Goal: Check status: Check status

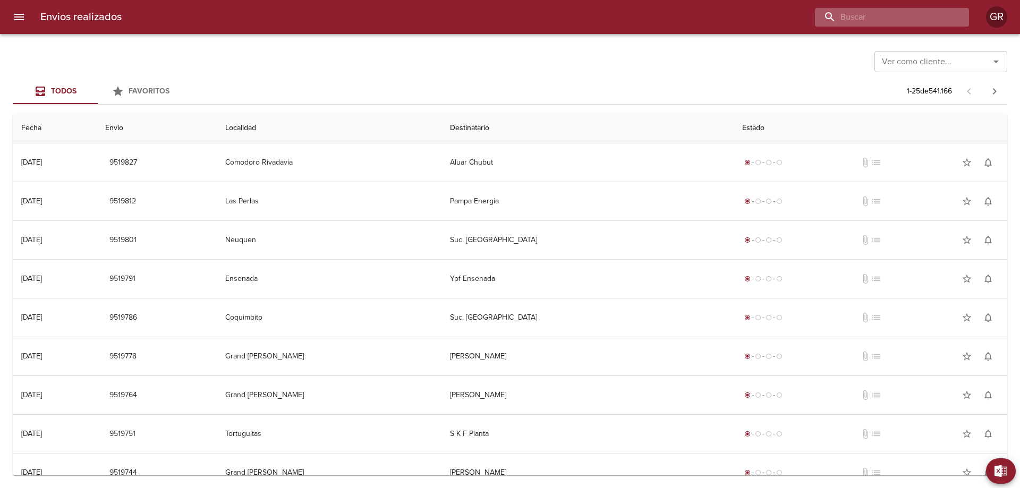
click at [899, 14] on input "buscar" at bounding box center [883, 17] width 136 height 19
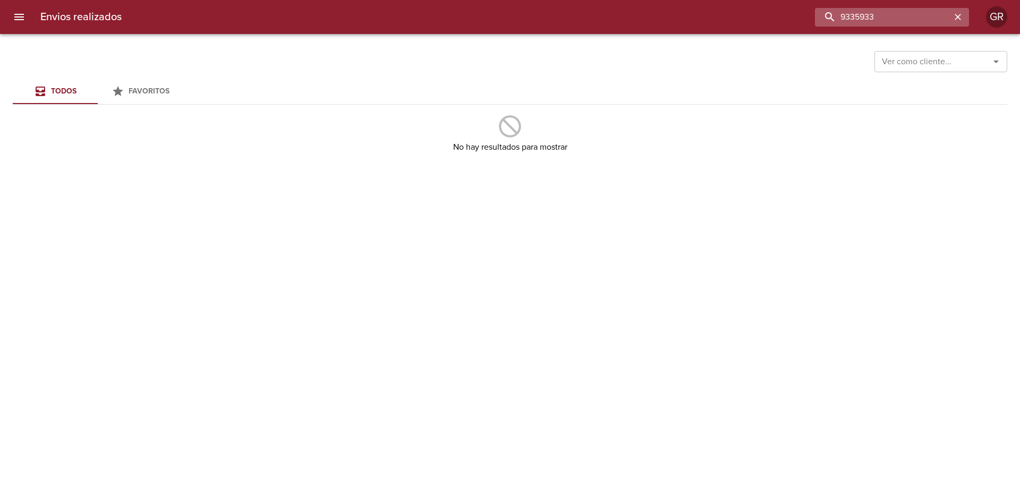
drag, startPoint x: 845, startPoint y: 18, endPoint x: 888, endPoint y: 18, distance: 43.0
click at [888, 18] on input "9335933" at bounding box center [883, 17] width 136 height 19
type input "9505933"
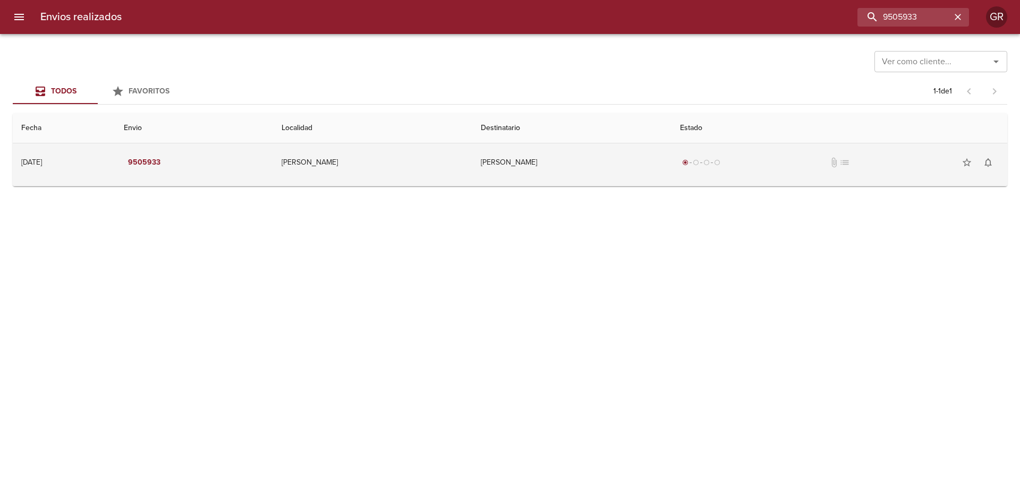
click at [540, 163] on td "[PERSON_NAME]" at bounding box center [571, 162] width 199 height 38
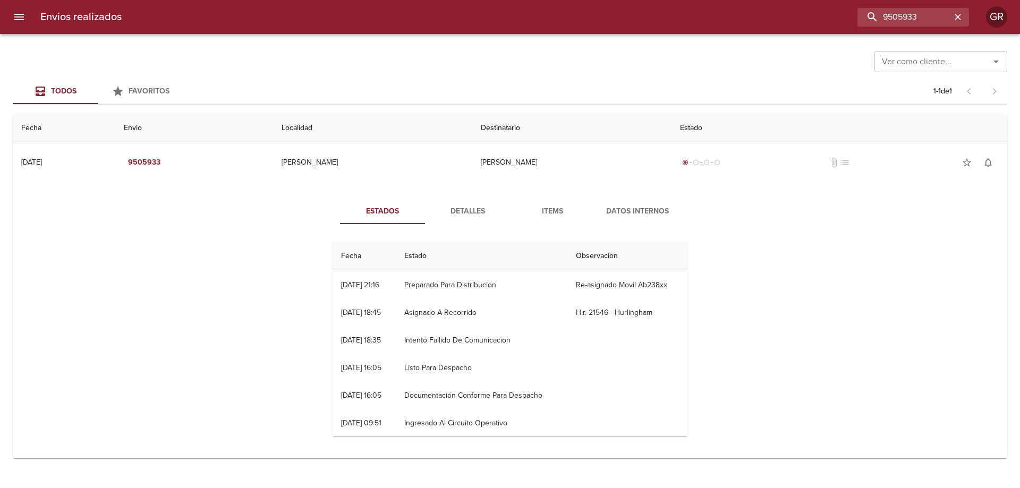
click at [633, 213] on span "Datos Internos" at bounding box center [637, 211] width 72 height 13
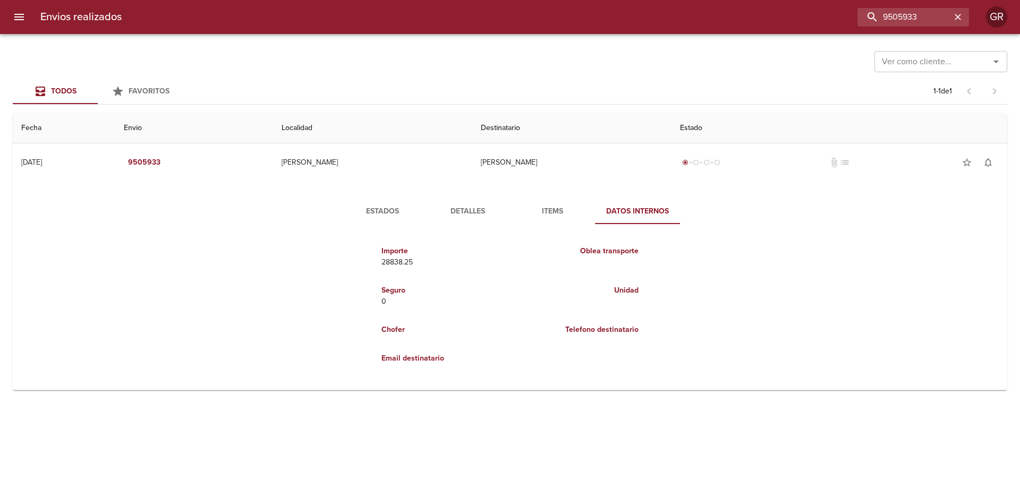
click at [566, 212] on span "Items" at bounding box center [552, 211] width 72 height 13
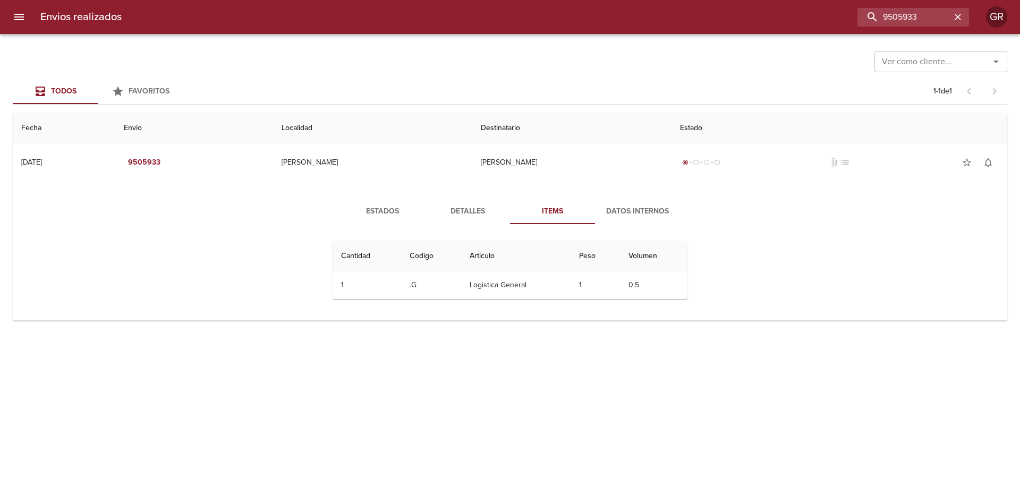
click at [471, 213] on span "Detalles" at bounding box center [467, 211] width 72 height 13
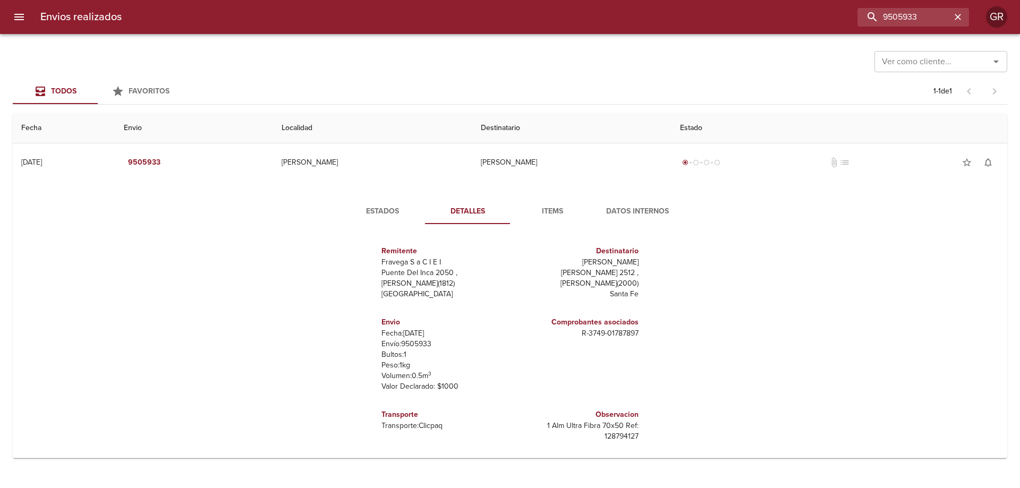
click at [608, 437] on p "1 Alm Ultra Fibra 70x50 Ref: 128794127" at bounding box center [576, 431] width 124 height 21
click at [384, 207] on span "Estados" at bounding box center [382, 211] width 72 height 13
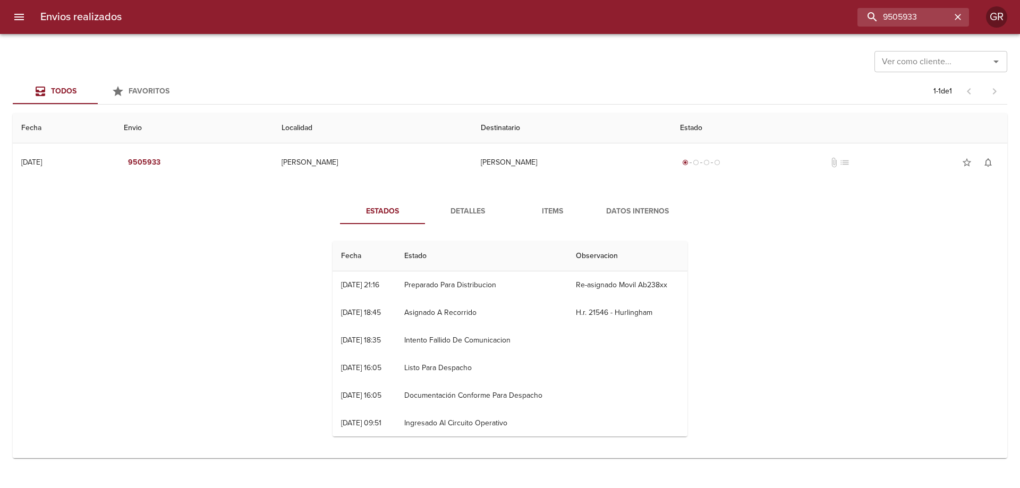
click at [647, 207] on span "Datos Internos" at bounding box center [637, 211] width 72 height 13
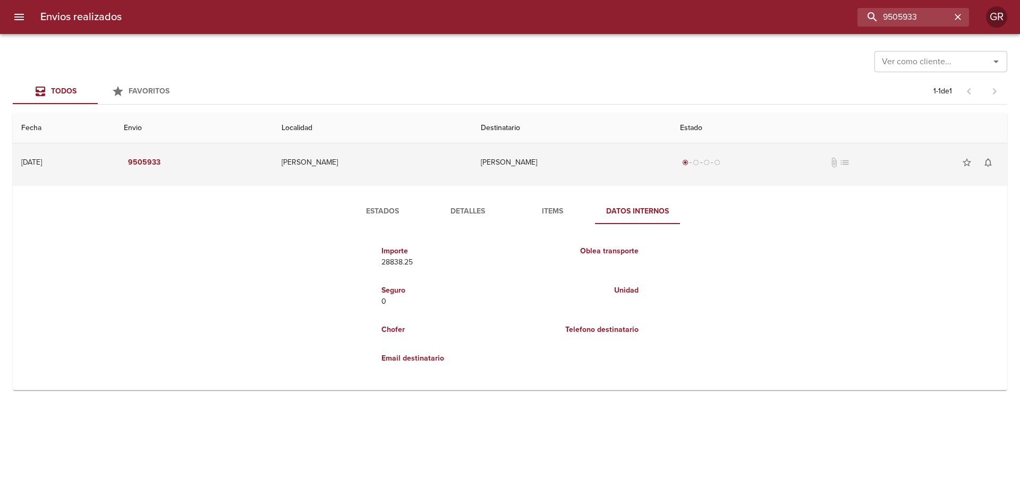
click at [479, 162] on td "[PERSON_NAME]" at bounding box center [571, 162] width 199 height 38
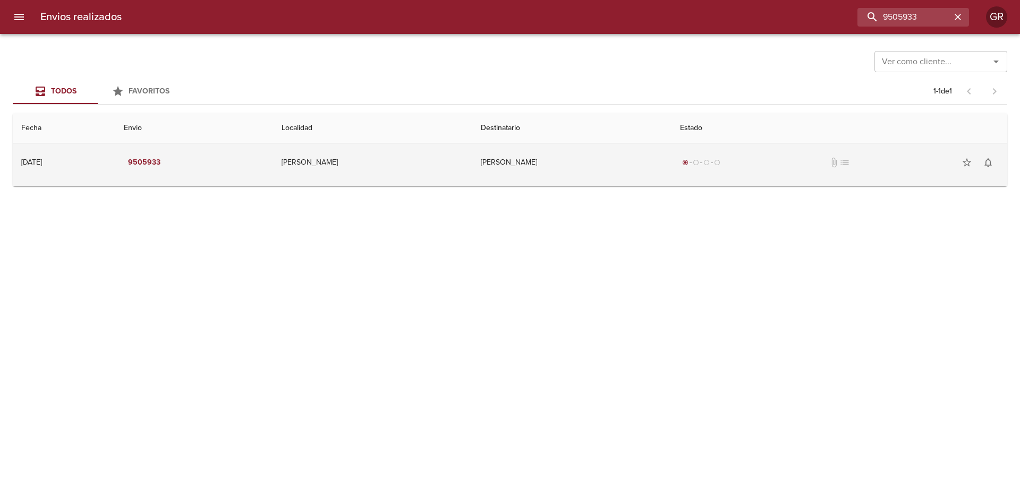
drag, startPoint x: 566, startPoint y: 160, endPoint x: 483, endPoint y: 162, distance: 82.9
click at [487, 160] on td "[PERSON_NAME]" at bounding box center [571, 162] width 199 height 38
